Goal: Transaction & Acquisition: Purchase product/service

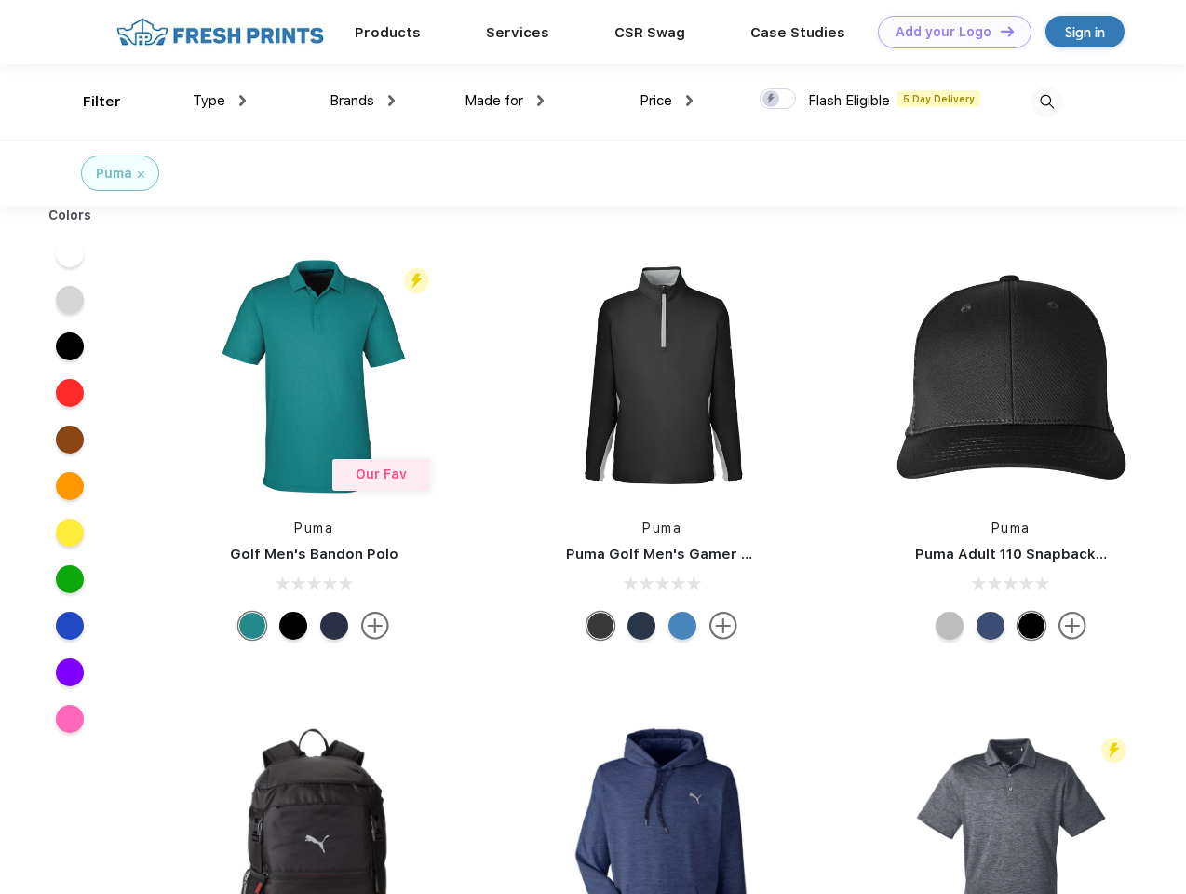
click at [948, 32] on link "Add your Logo Design Tool" at bounding box center [955, 32] width 154 height 33
click at [0, 0] on div "Design Tool" at bounding box center [0, 0] width 0 height 0
click at [999, 31] on link "Add your Logo Design Tool" at bounding box center [955, 32] width 154 height 33
click at [89, 101] on div "Filter" at bounding box center [102, 101] width 38 height 21
click at [220, 101] on span "Type" at bounding box center [209, 100] width 33 height 17
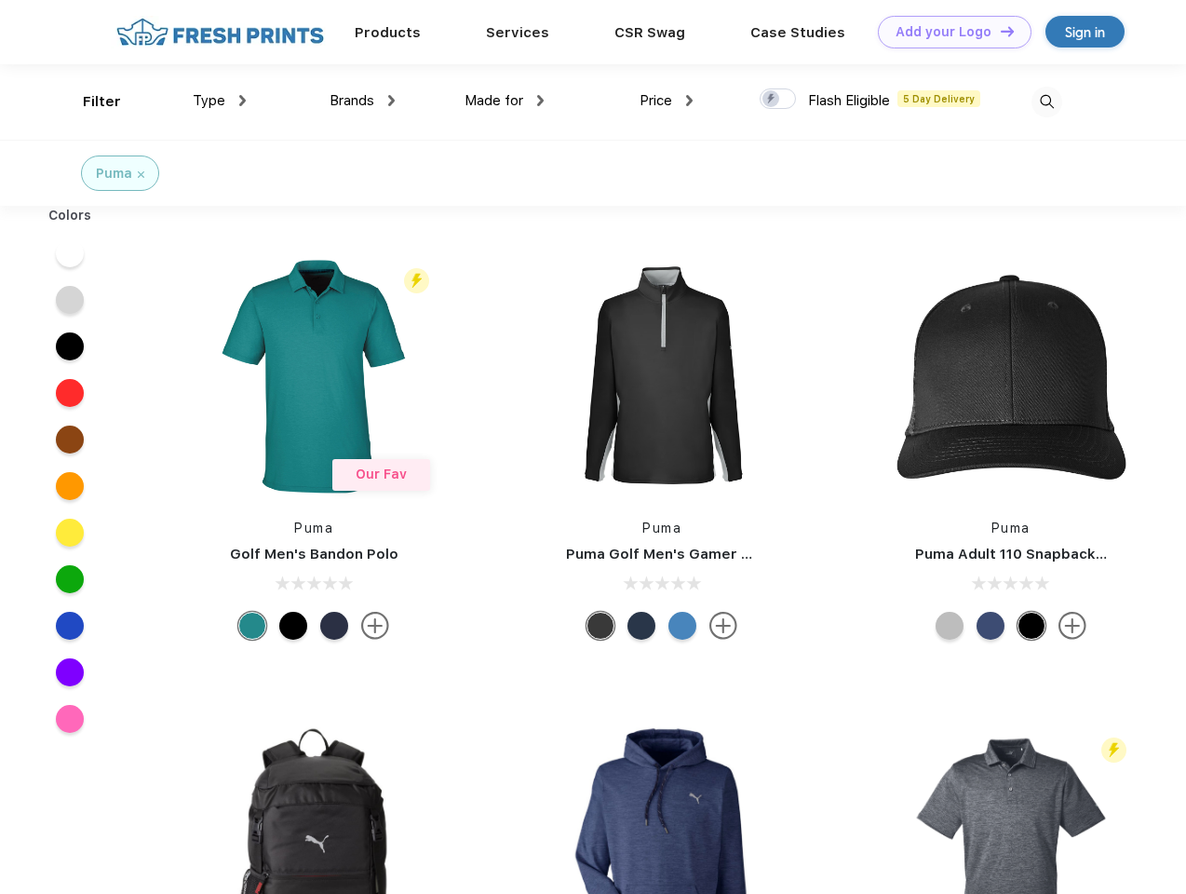
click at [362, 101] on span "Brands" at bounding box center [352, 100] width 45 height 17
click at [505, 101] on span "Made for" at bounding box center [494, 100] width 59 height 17
click at [667, 101] on span "Price" at bounding box center [656, 100] width 33 height 17
click at [778, 100] on div at bounding box center [778, 98] width 36 height 20
click at [772, 100] on input "checkbox" at bounding box center [766, 94] width 12 height 12
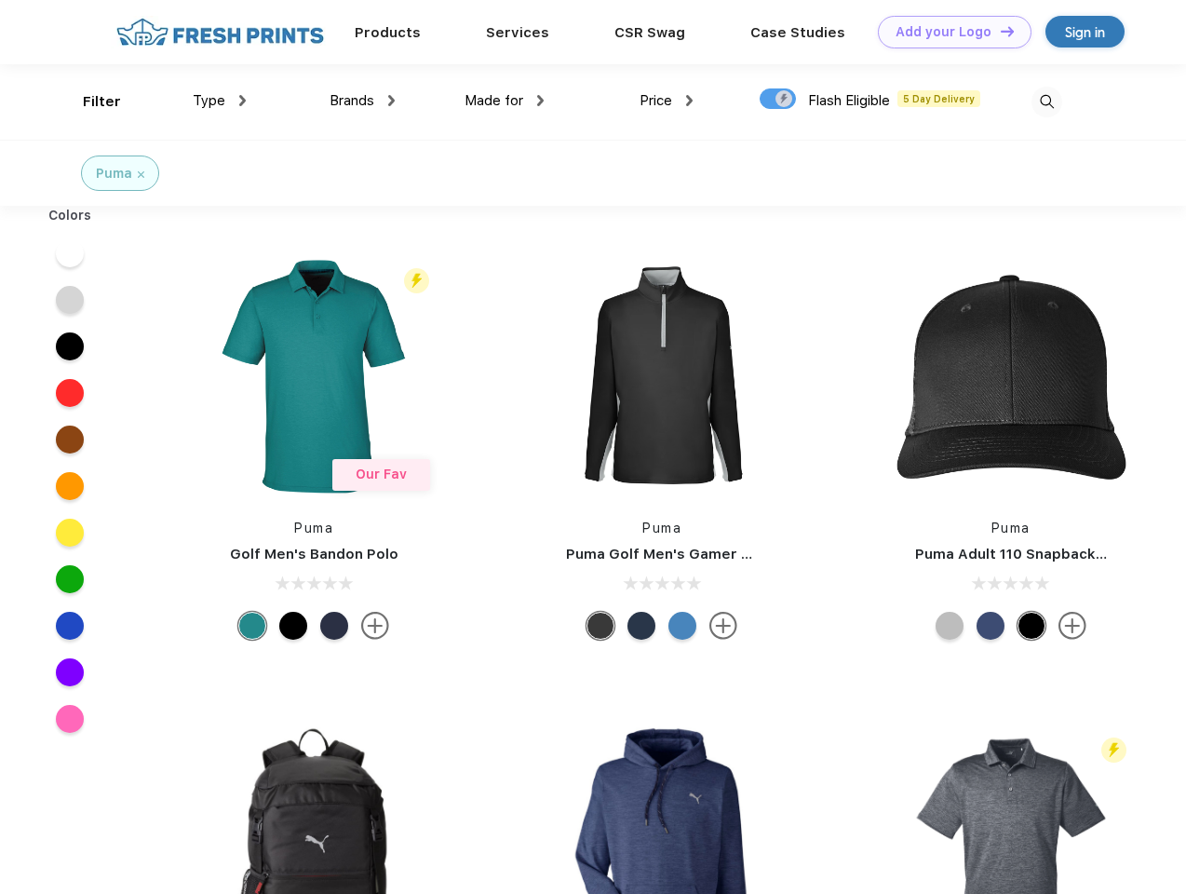
click at [1046, 101] on img at bounding box center [1047, 102] width 31 height 31
